Goal: Check status

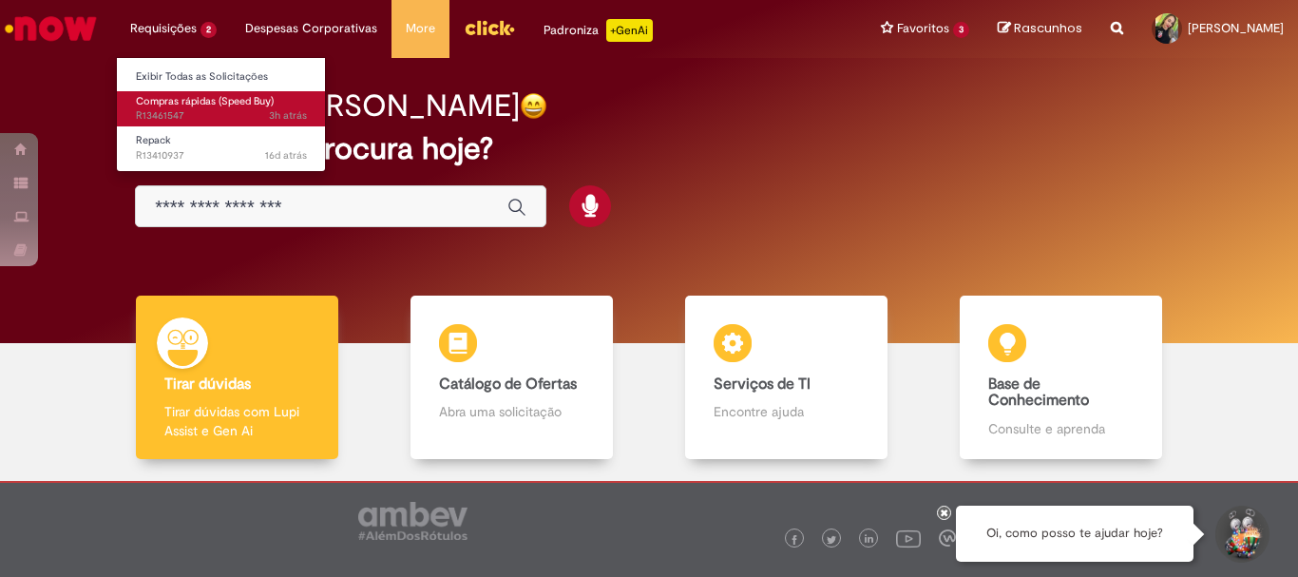
click at [197, 100] on span "Compras rápidas (Speed Buy)" at bounding box center [205, 101] width 138 height 14
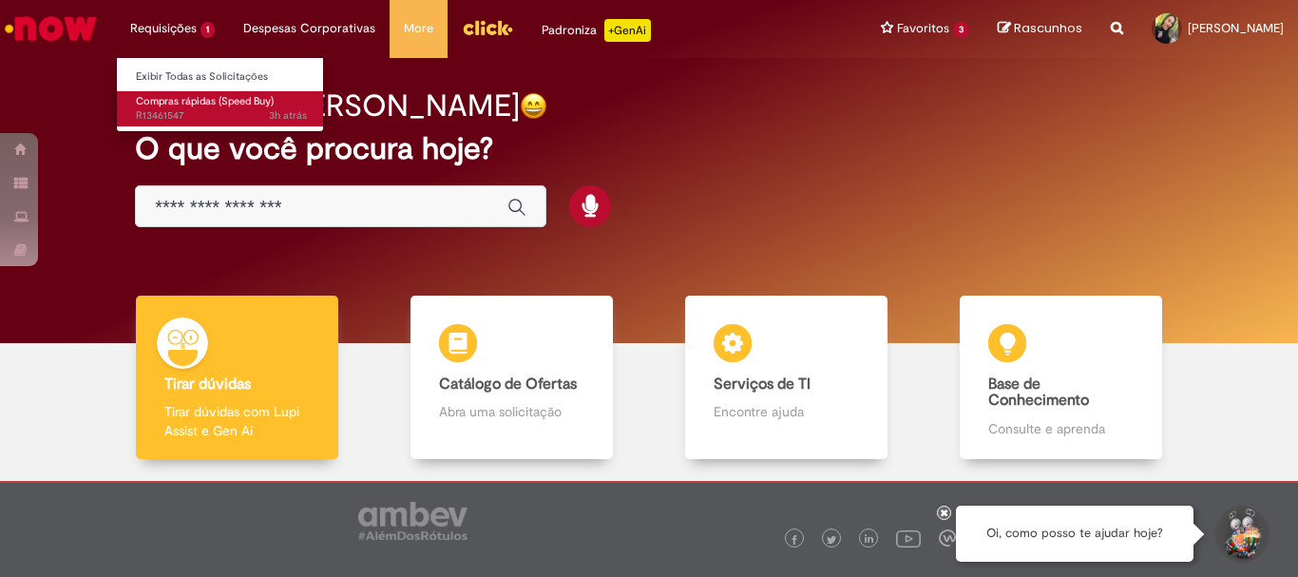
click at [162, 108] on span "3h atrás 3 horas atrás R13461547" at bounding box center [221, 115] width 171 height 15
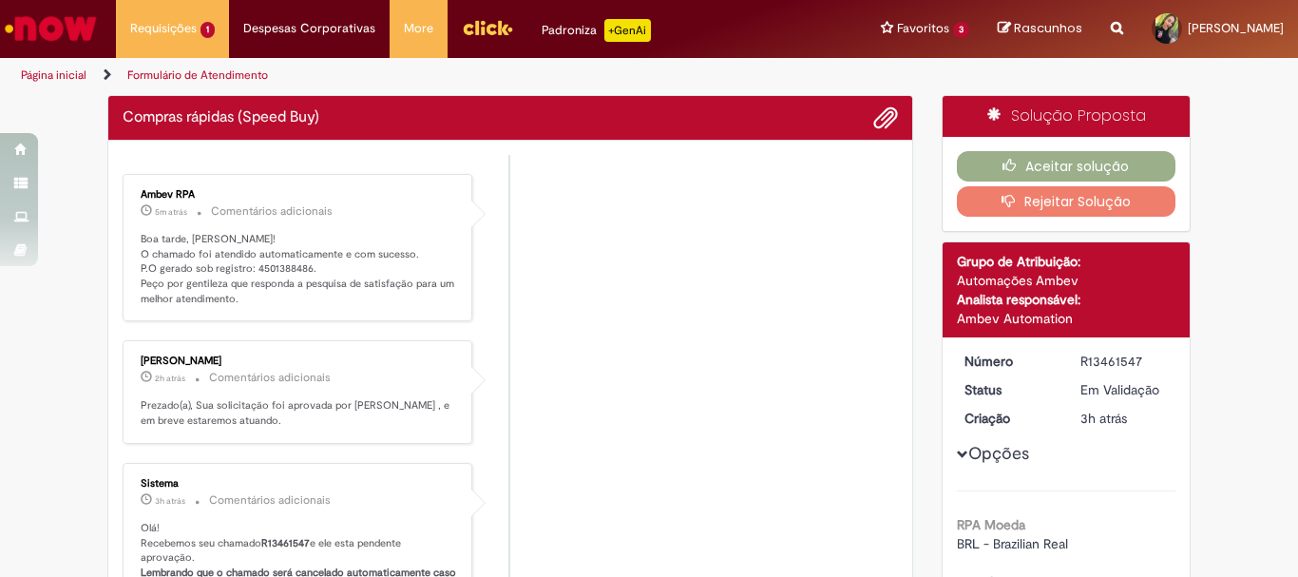
click at [268, 265] on p "Boa tarde, [PERSON_NAME]! O chamado foi atendido automaticamente e com sucesso.…" at bounding box center [299, 269] width 316 height 75
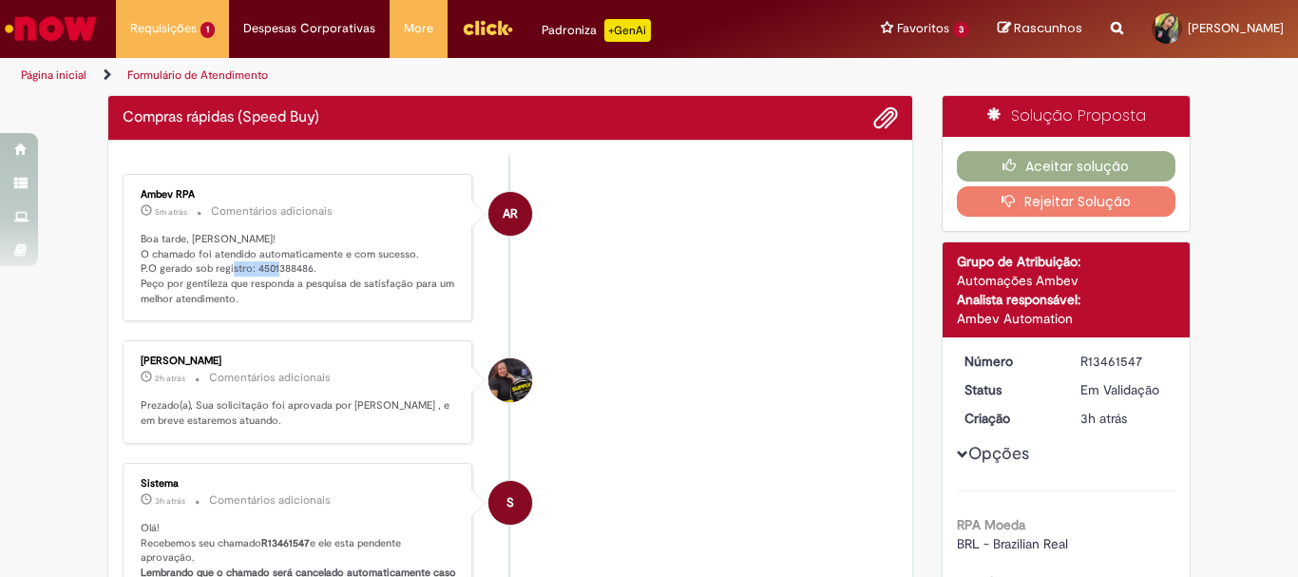
click at [268, 265] on p "Boa tarde, [PERSON_NAME]! O chamado foi atendido automaticamente e com sucesso.…" at bounding box center [299, 269] width 316 height 75
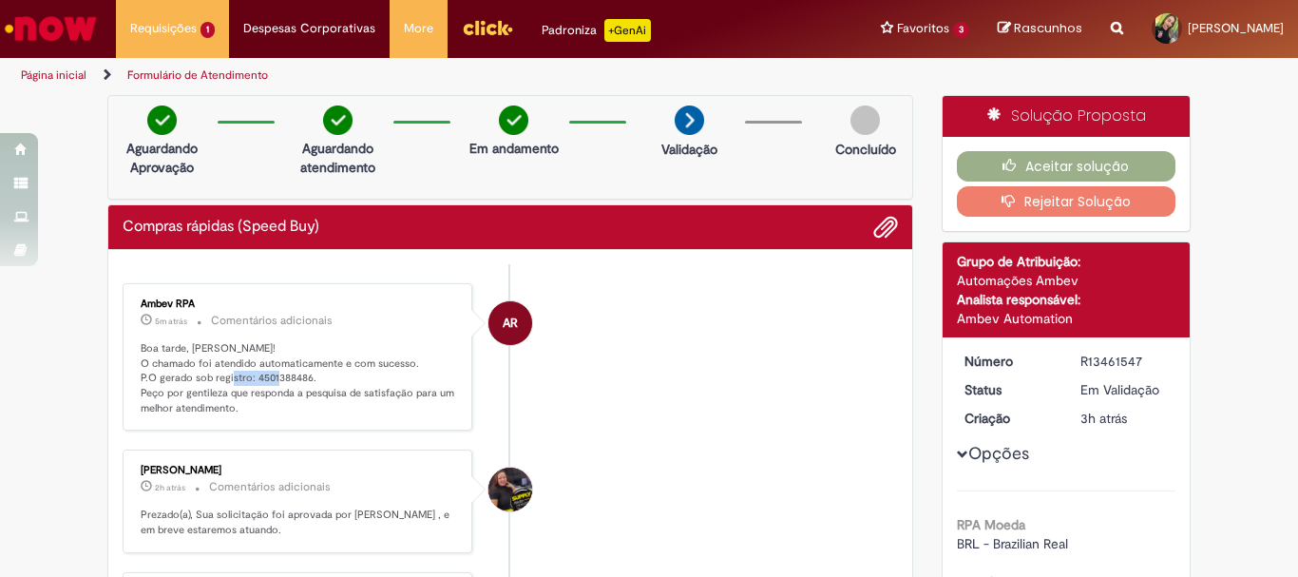
copy p "4501388486"
click at [1050, 168] on button "Aceitar solução" at bounding box center [1067, 166] width 220 height 30
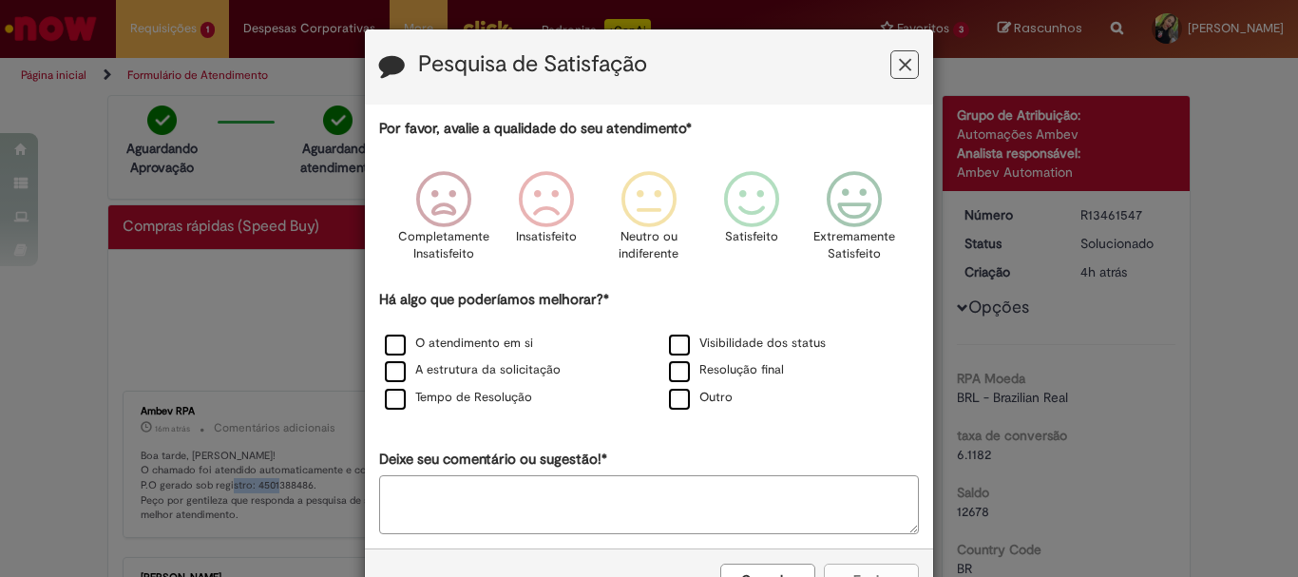
click at [899, 64] on icon "Feedback" at bounding box center [905, 65] width 12 height 20
